Goal: Task Accomplishment & Management: Use online tool/utility

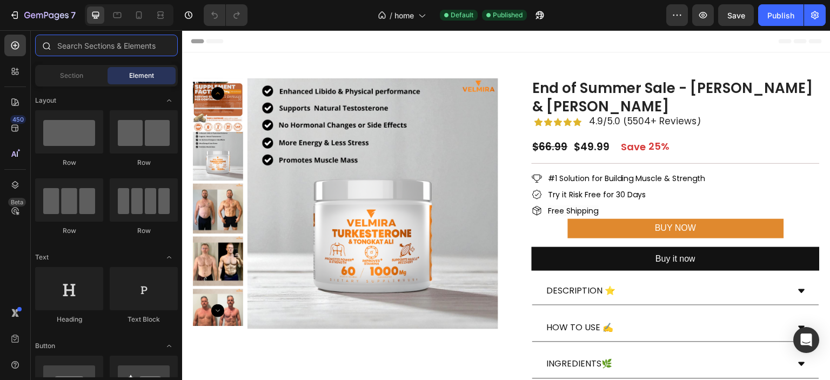
click at [71, 51] on input "text" at bounding box center [106, 46] width 143 height 22
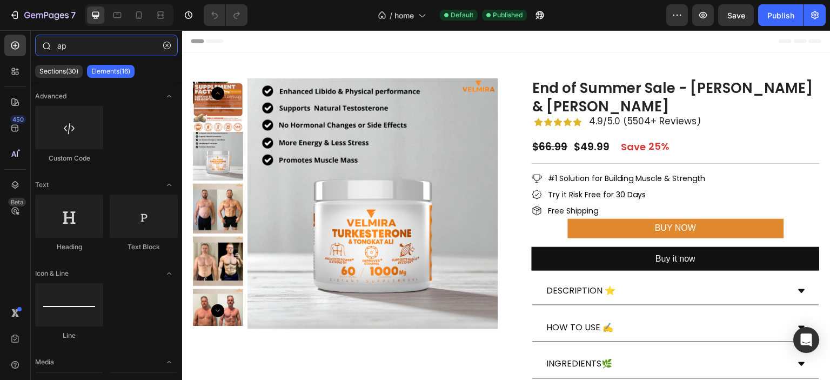
type input "a"
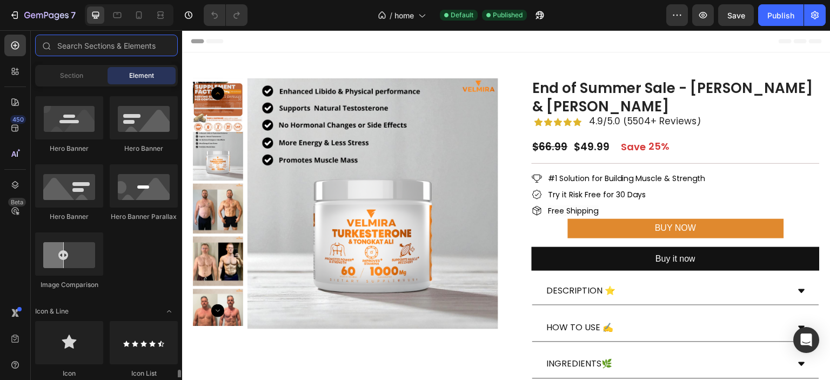
scroll to position [738, 0]
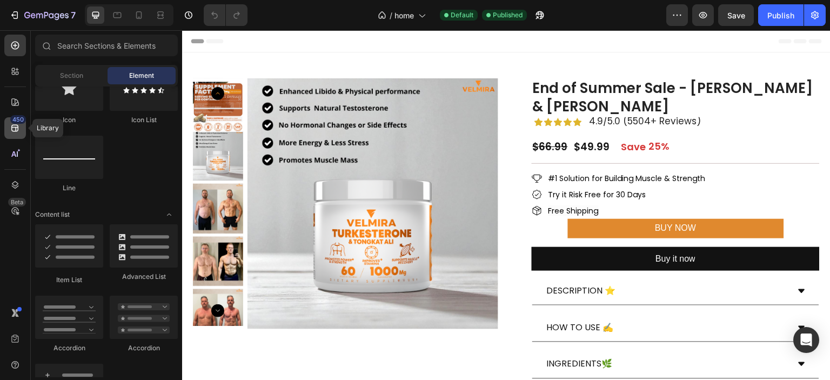
click at [17, 128] on icon at bounding box center [15, 128] width 11 height 11
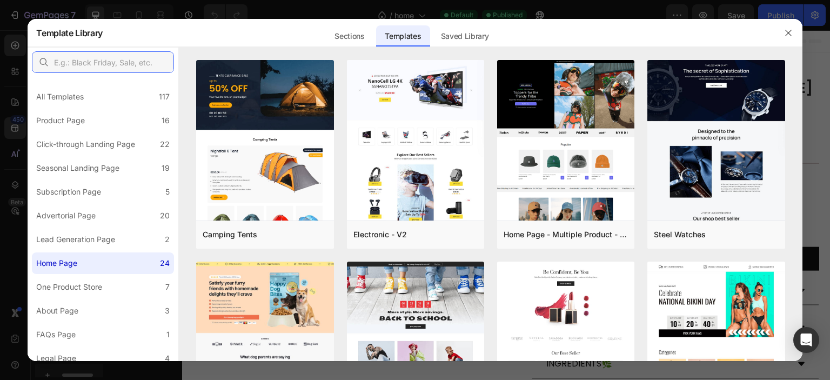
click at [72, 58] on input "text" at bounding box center [103, 62] width 142 height 22
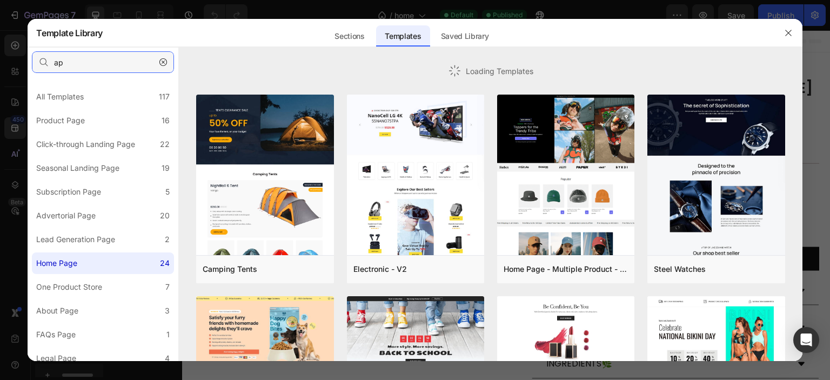
type input "app"
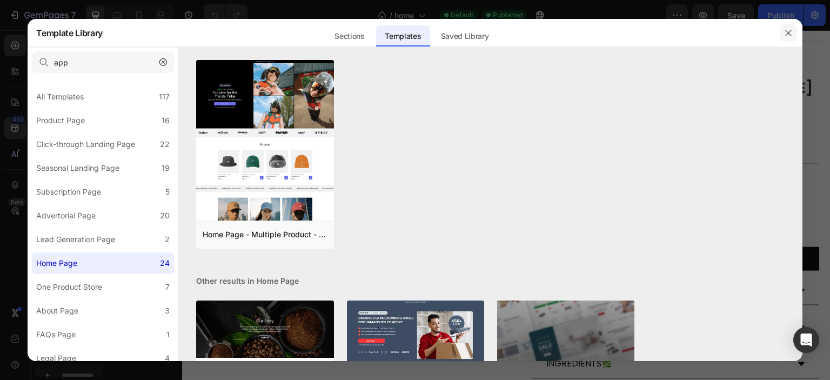
click at [794, 32] on button "button" at bounding box center [788, 32] width 17 height 17
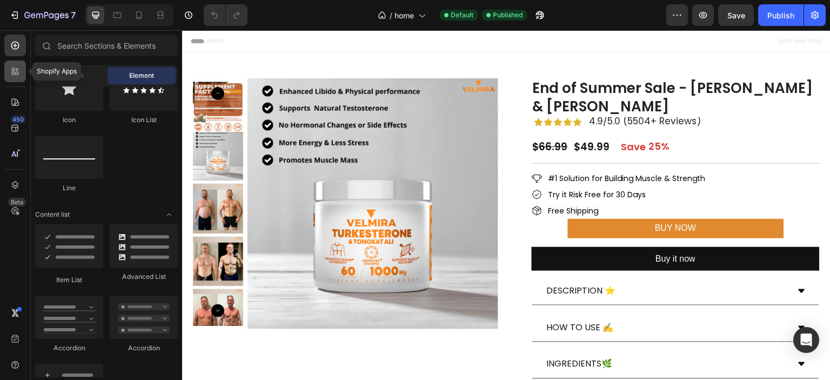
click at [17, 72] on icon at bounding box center [17, 73] width 3 height 3
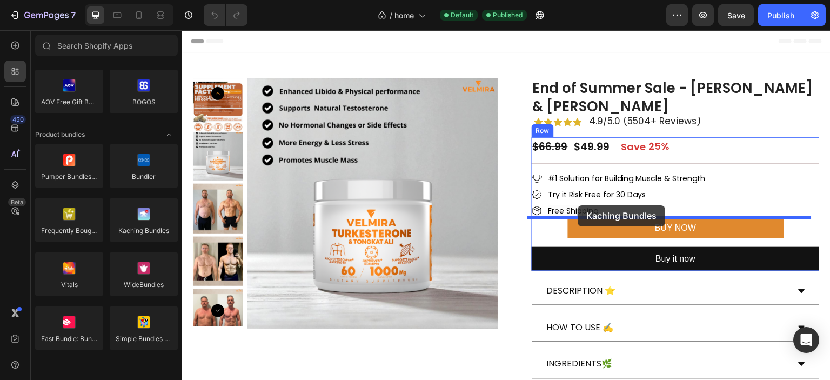
drag, startPoint x: 325, startPoint y: 265, endPoint x: 578, endPoint y: 205, distance: 260.4
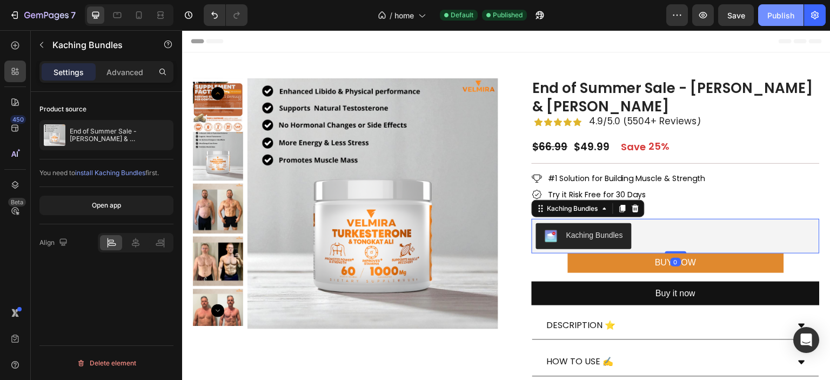
click at [786, 12] on div "Publish" at bounding box center [780, 15] width 27 height 11
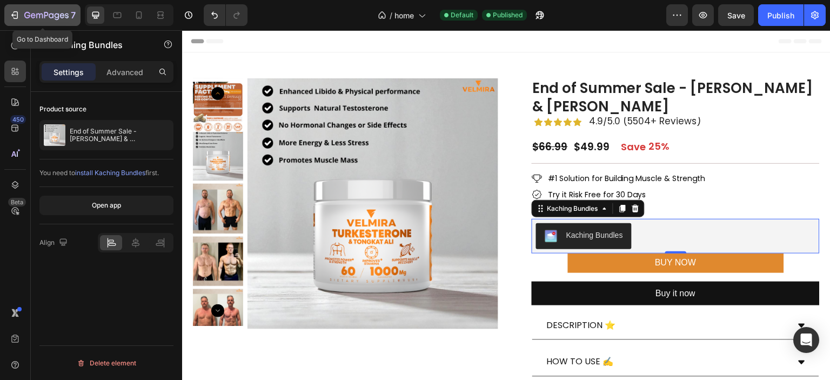
click at [19, 11] on icon "button" at bounding box center [14, 15] width 11 height 11
